Goal: Check status: Check status

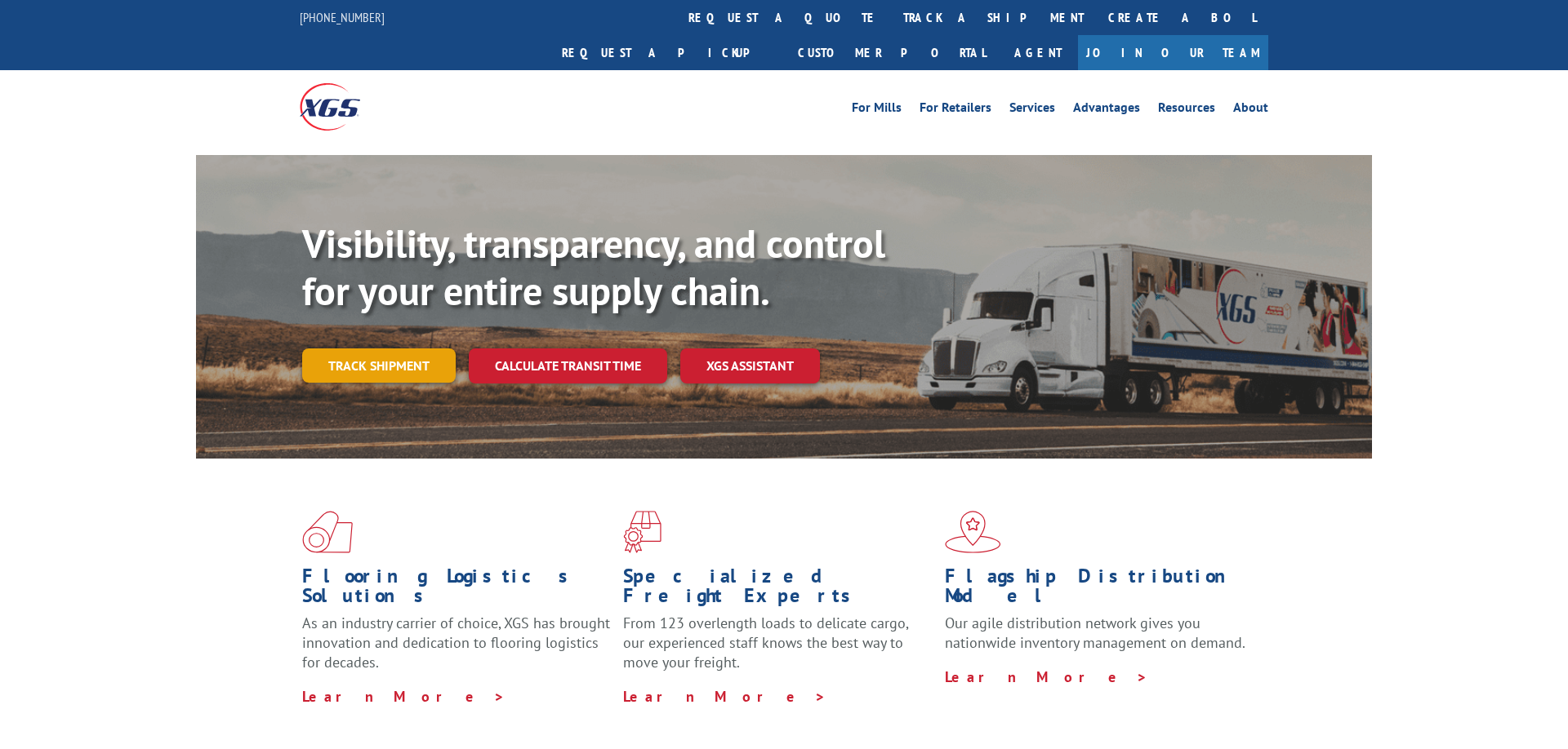
click at [386, 349] on link "Track shipment" at bounding box center [379, 365] width 154 height 34
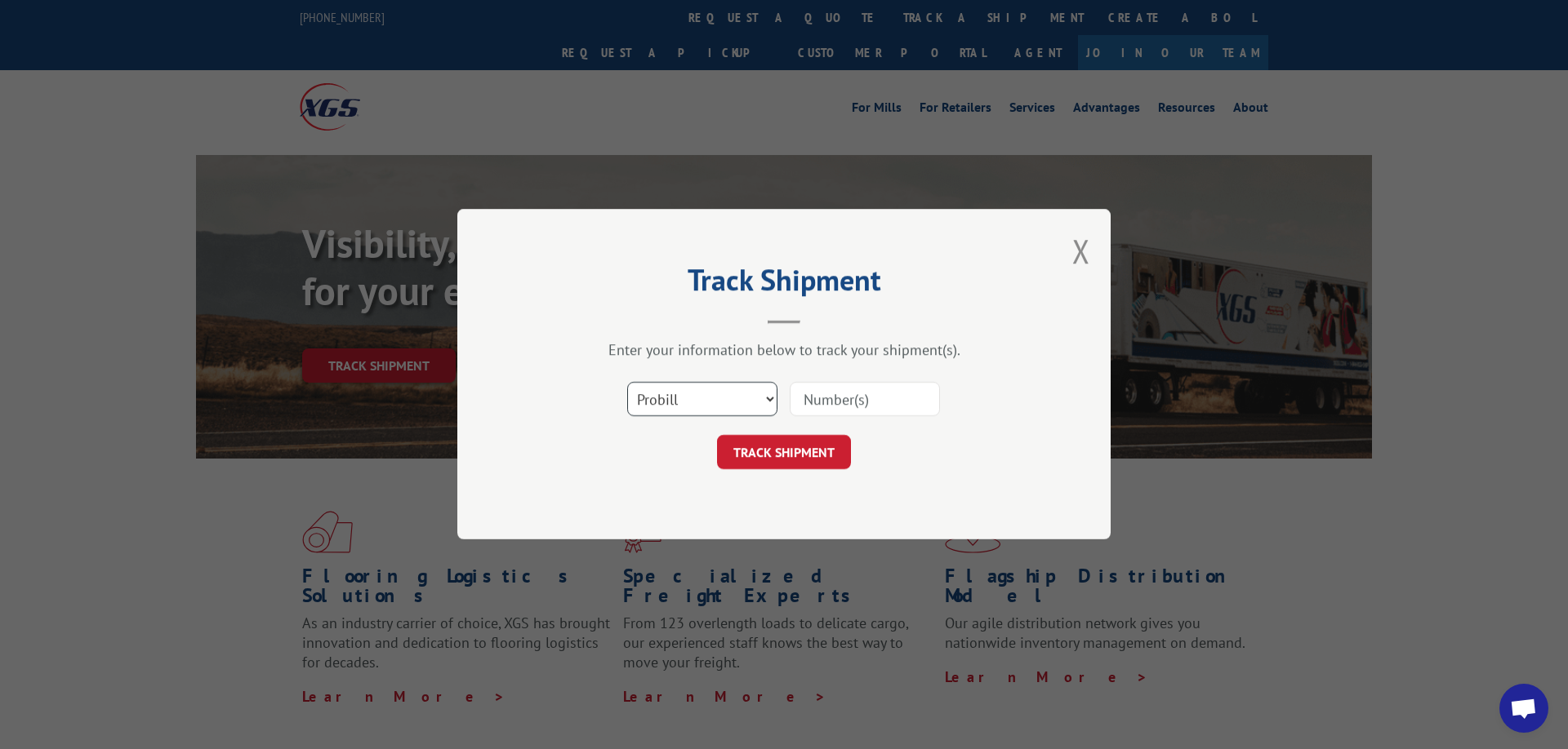
click at [627, 383] on select "Select category... Probill BOL PO" at bounding box center [702, 400] width 150 height 34
select select "bol"
click option "BOL" at bounding box center [0, 0] width 0 height 0
click at [817, 400] on input at bounding box center [864, 400] width 150 height 34
type input "0238031018"
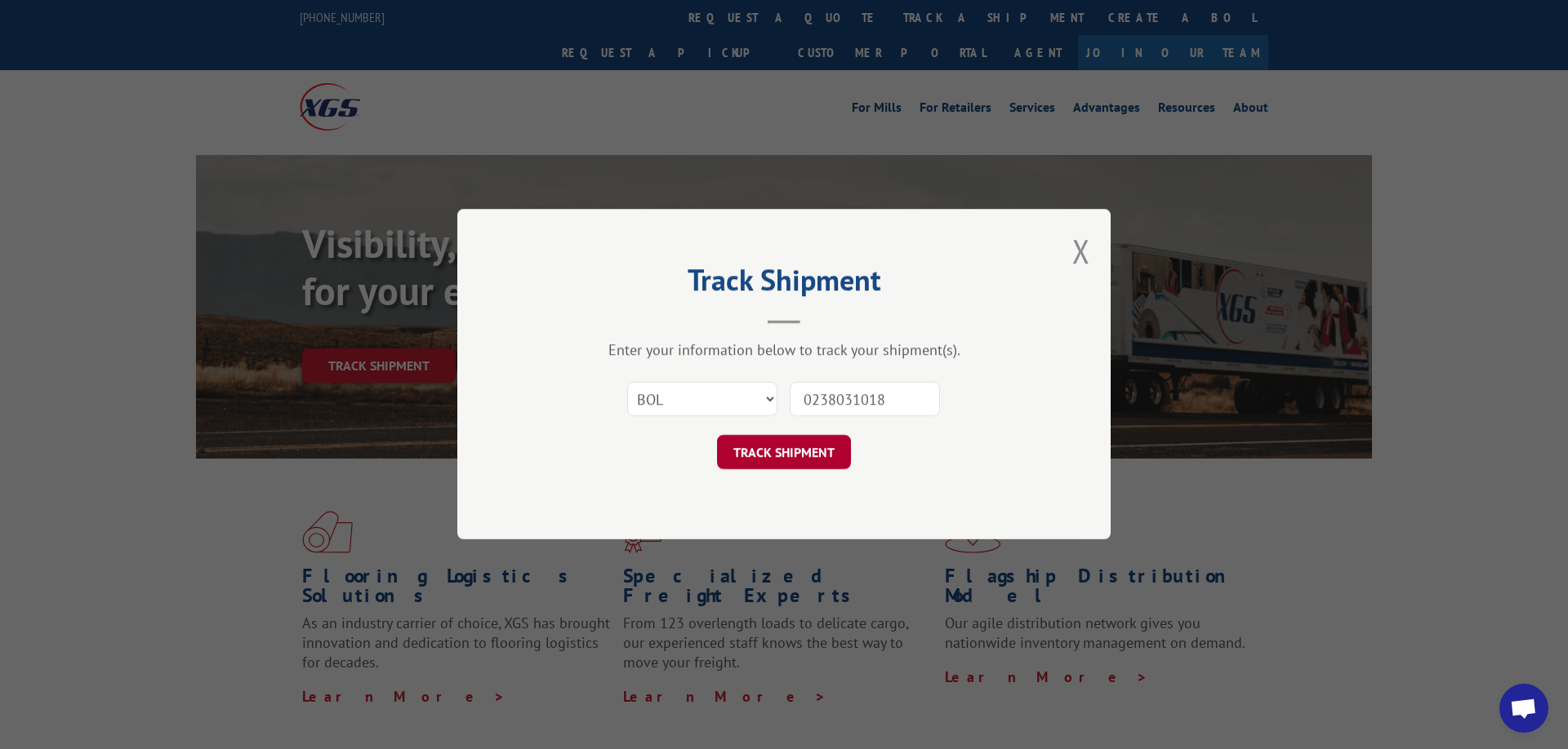
click at [813, 451] on button "TRACK SHIPMENT" at bounding box center [784, 452] width 134 height 34
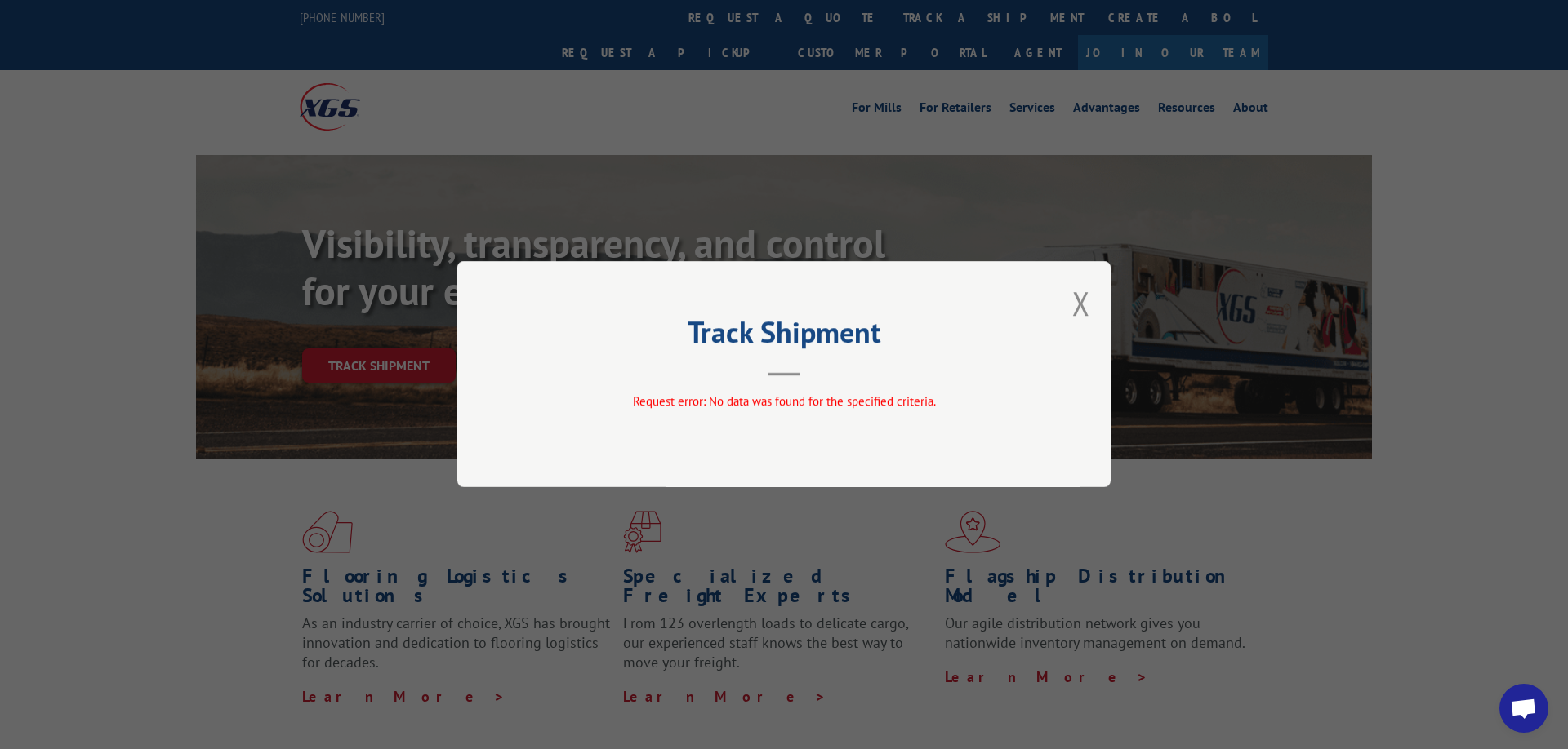
click at [1071, 286] on div "Track Shipment Request error: No data was found for the specified criteria." at bounding box center [784, 373] width 654 height 226
click at [1080, 305] on button "Close modal" at bounding box center [1080, 303] width 18 height 43
